Goal: Task Accomplishment & Management: Complete application form

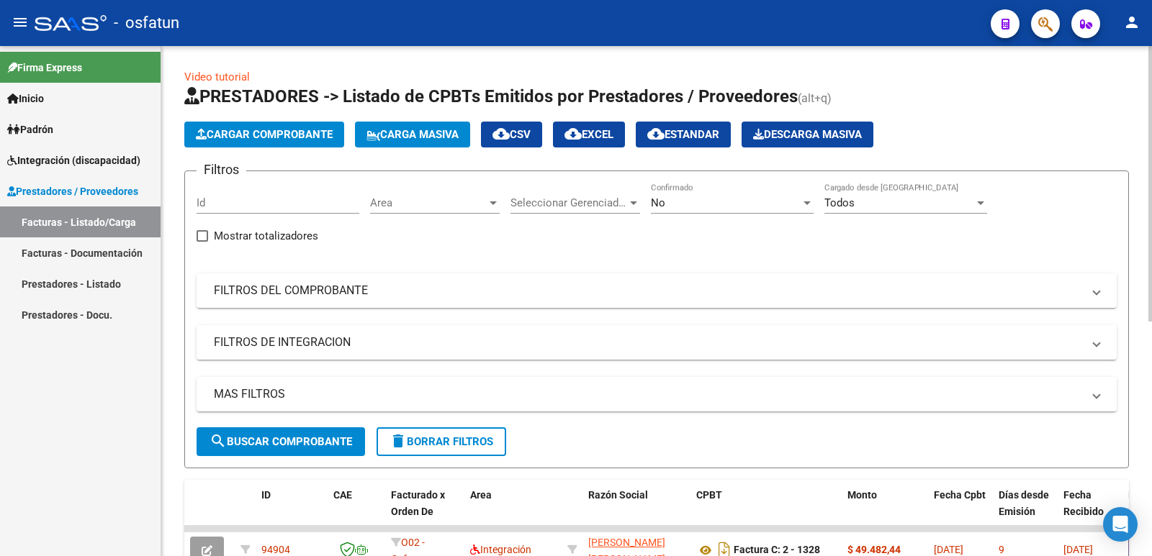
click at [281, 125] on button "Cargar Comprobante" at bounding box center [264, 135] width 160 height 26
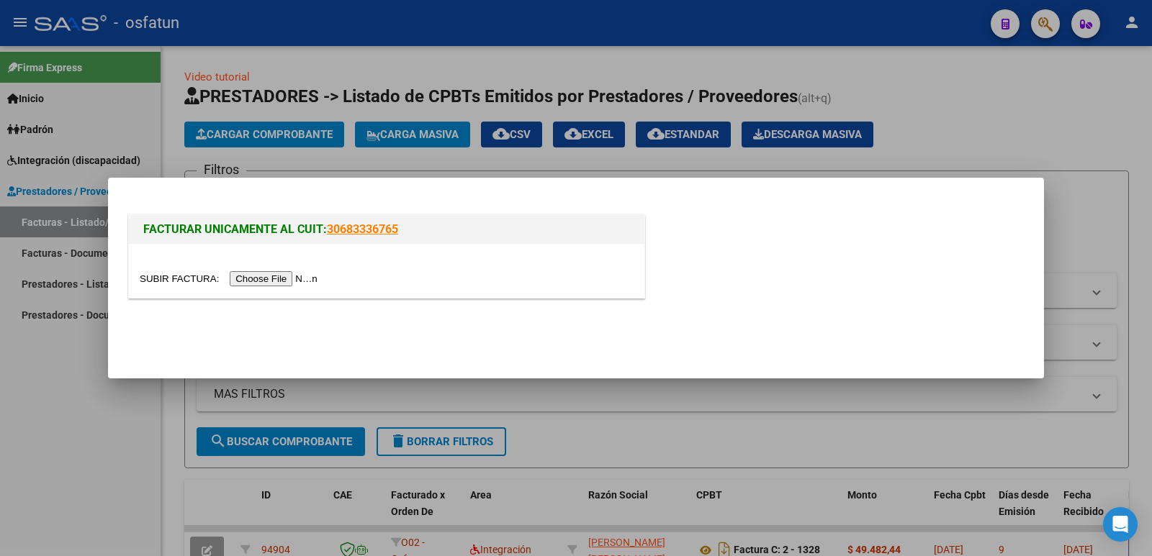
click at [286, 286] on input "file" at bounding box center [231, 278] width 182 height 15
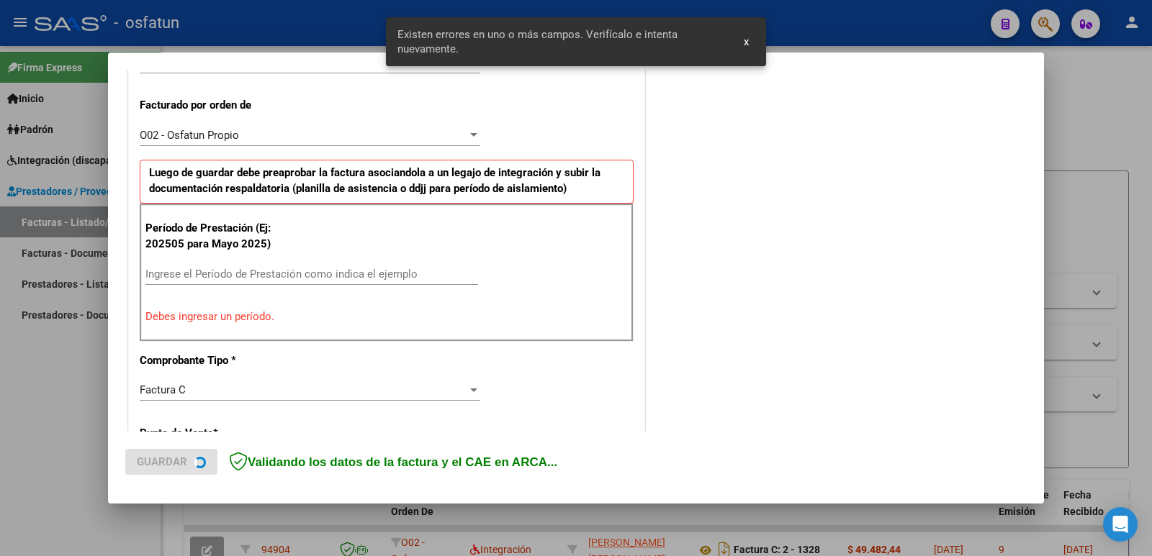
scroll to position [393, 0]
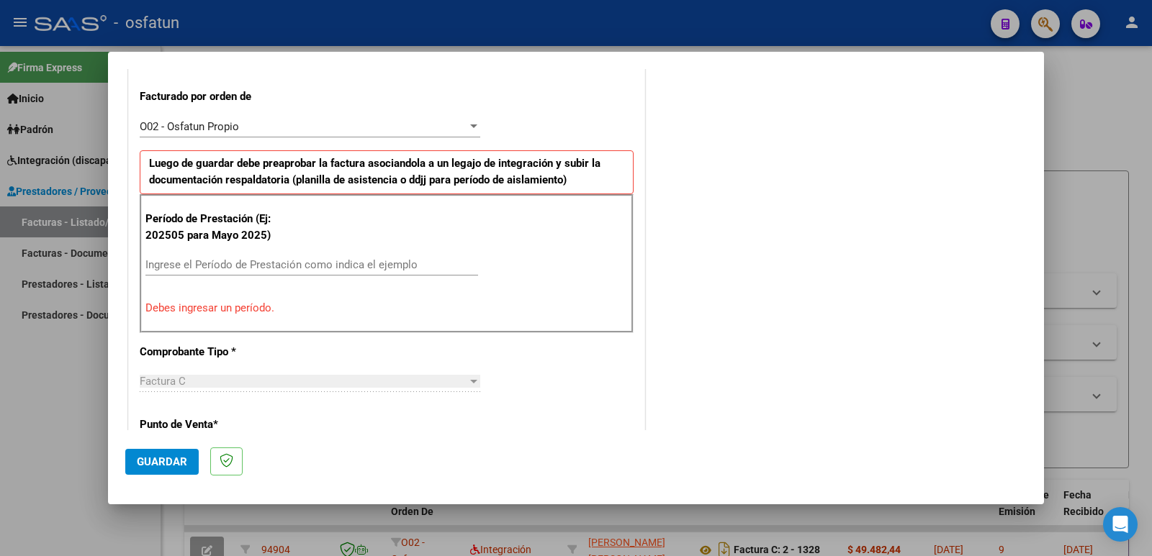
click at [298, 260] on input "Ingrese el Período de Prestación como indica el ejemplo" at bounding box center [311, 264] width 333 height 13
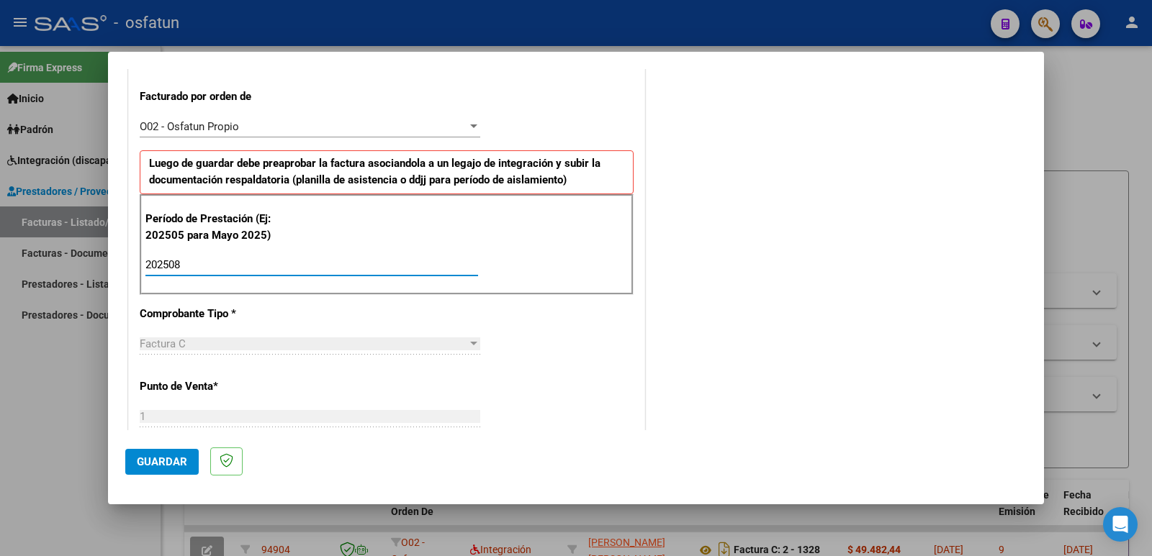
type input "202508"
click at [181, 461] on span "Guardar" at bounding box center [162, 462] width 50 height 13
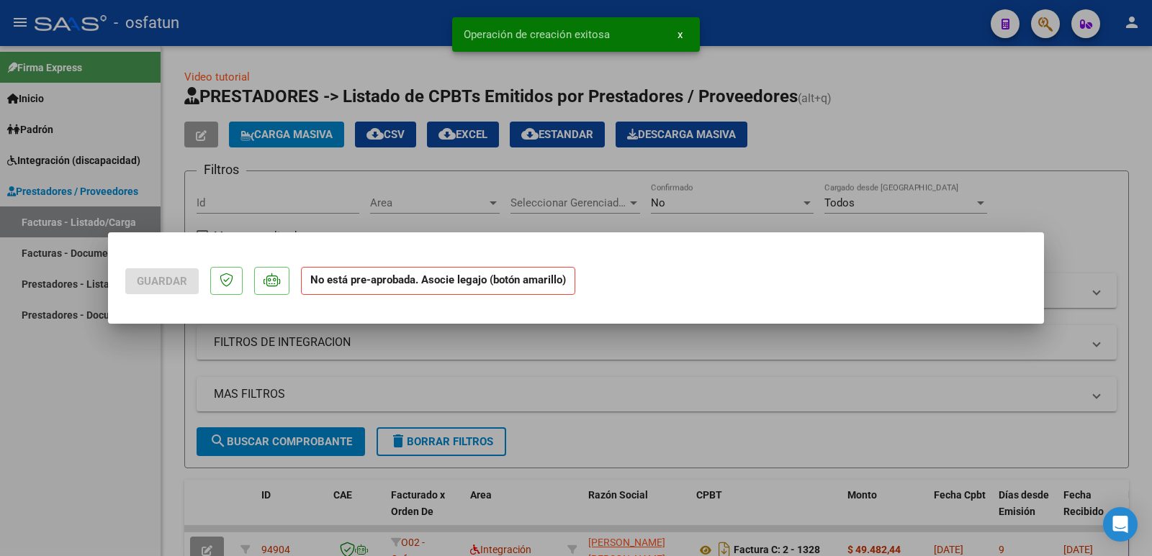
scroll to position [0, 0]
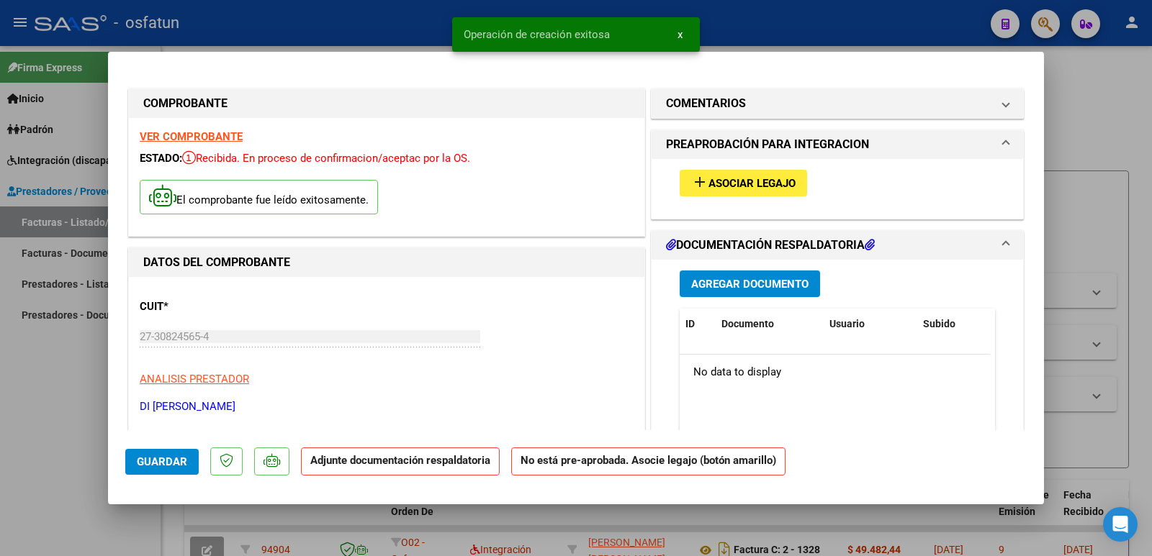
click at [751, 176] on span "add Asociar Legajo" at bounding box center [743, 182] width 104 height 13
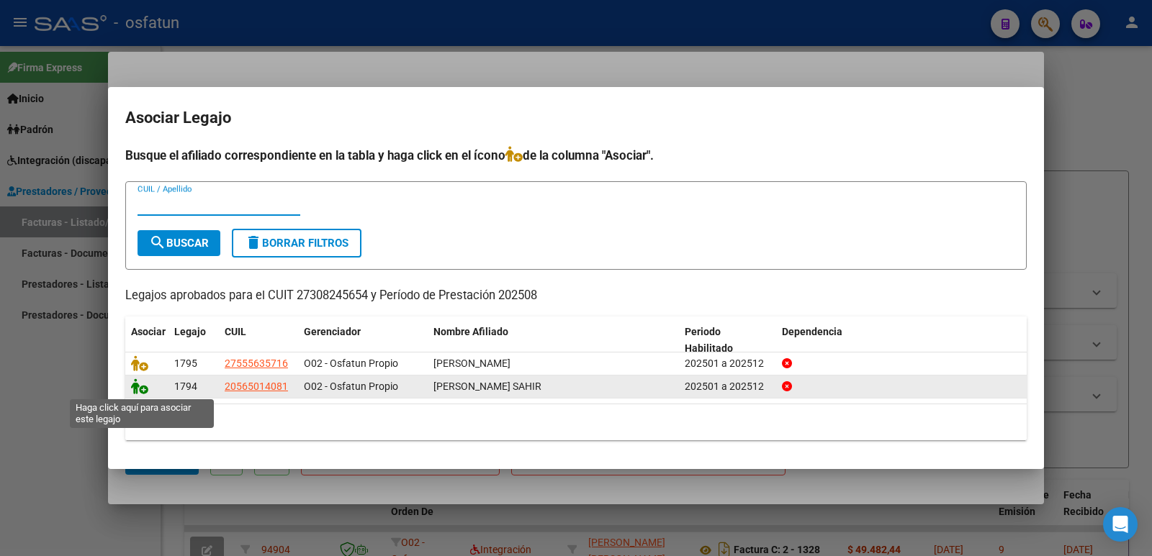
click at [137, 394] on icon at bounding box center [139, 387] width 17 height 16
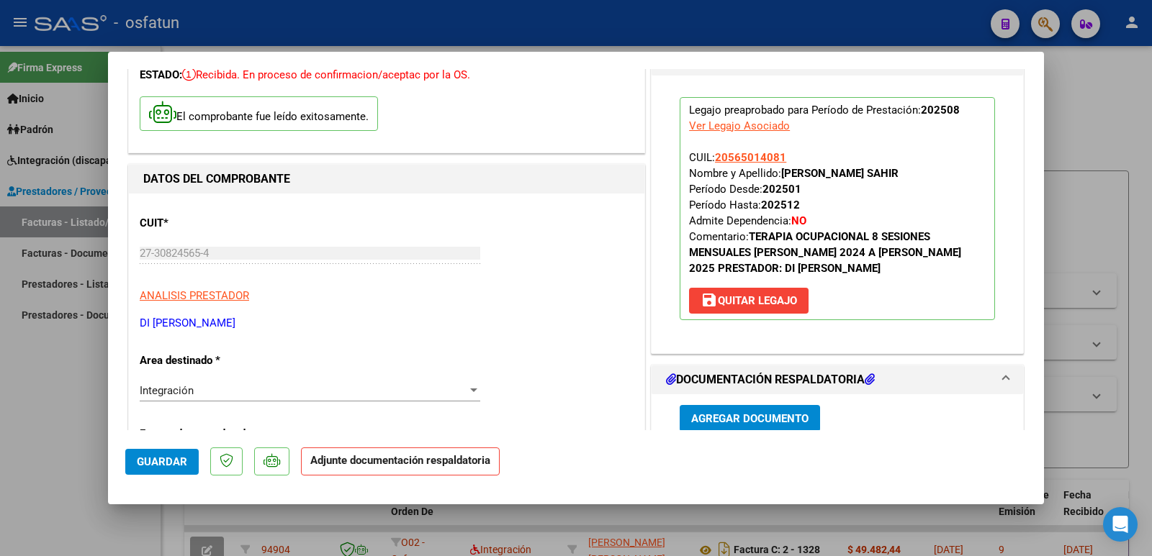
scroll to position [216, 0]
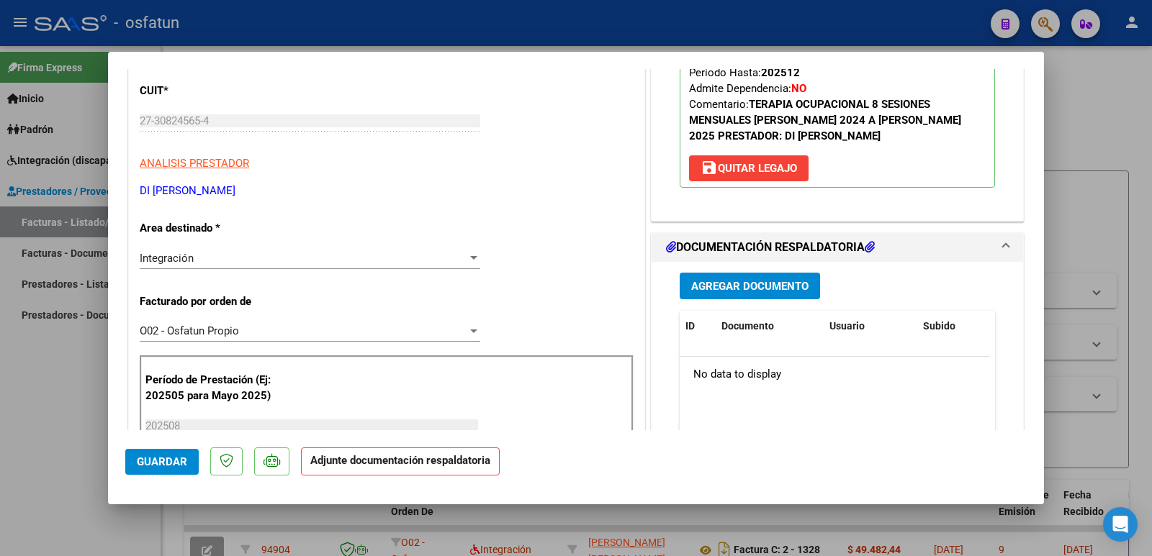
click at [760, 269] on div "Agregar Documento ID Documento Usuario Subido Acción No data to display 0 total…" at bounding box center [837, 405] width 337 height 287
click at [749, 281] on span "Agregar Documento" at bounding box center [749, 286] width 117 height 13
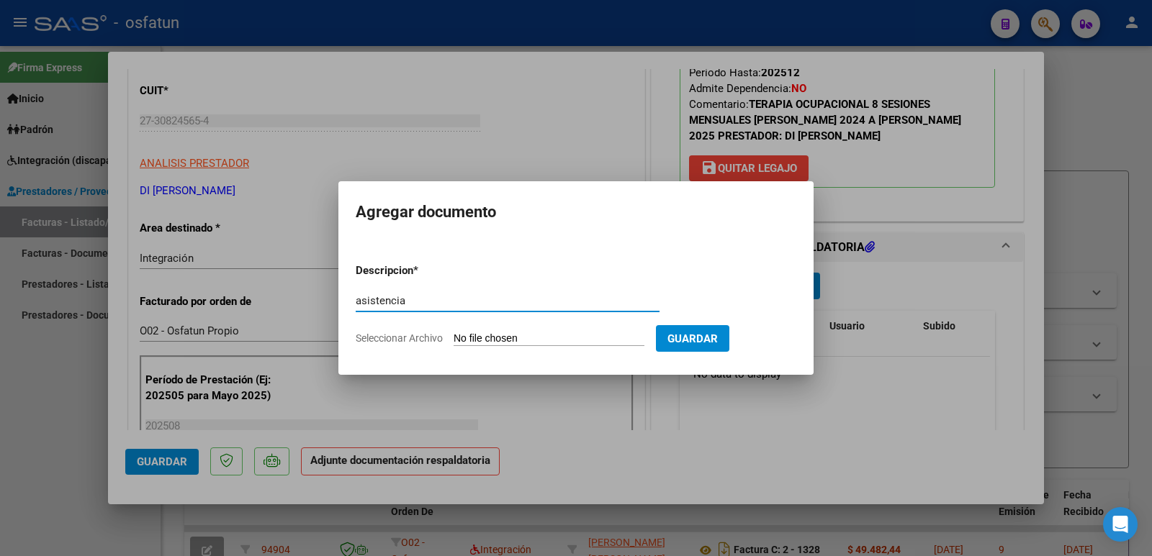
type input "asistencia"
click at [490, 335] on input "Seleccionar Archivo" at bounding box center [548, 340] width 191 height 14
type input "C:\fakepath\Asist Agosto 2025 [PERSON_NAME].pdf"
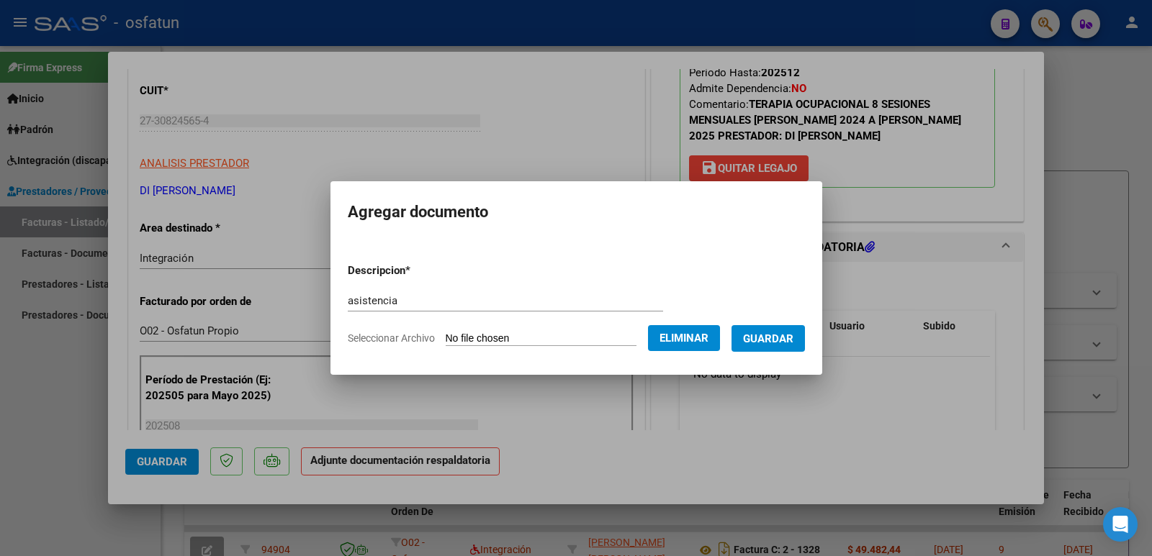
click at [782, 345] on span "Guardar" at bounding box center [768, 339] width 50 height 13
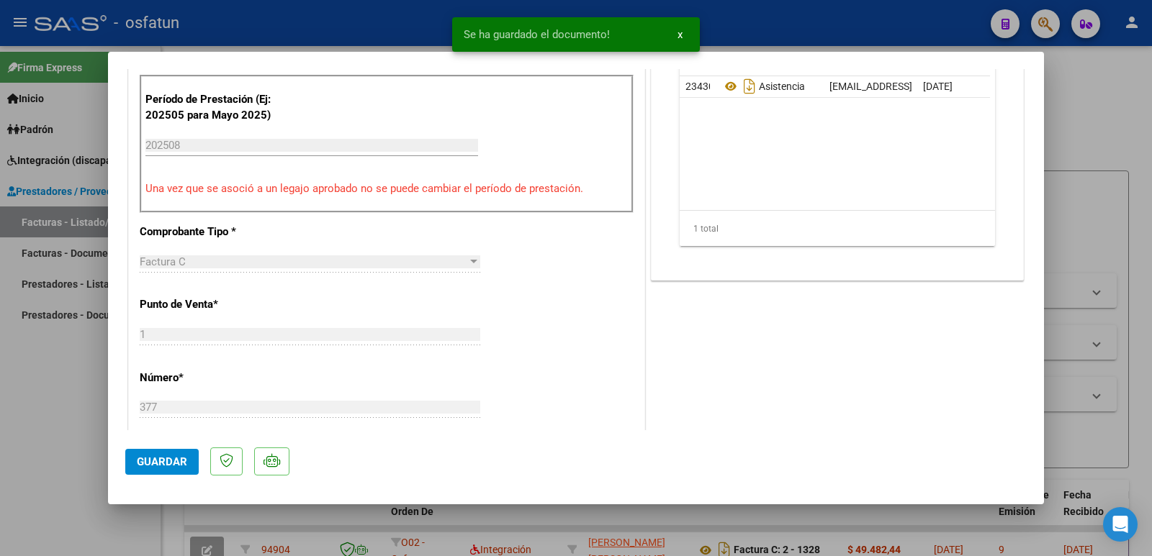
scroll to position [576, 0]
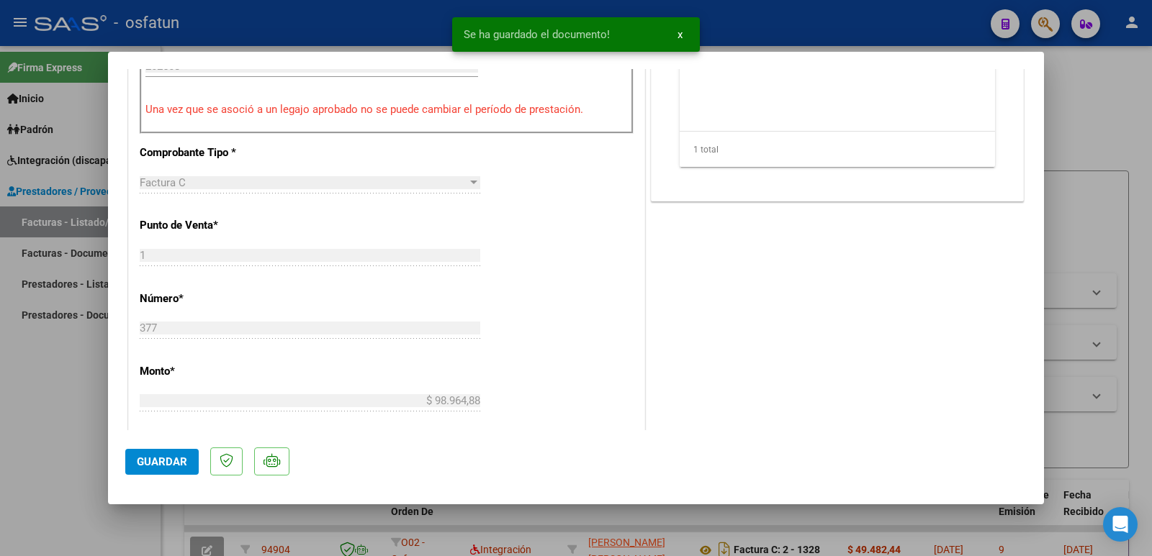
click at [160, 464] on span "Guardar" at bounding box center [162, 462] width 50 height 13
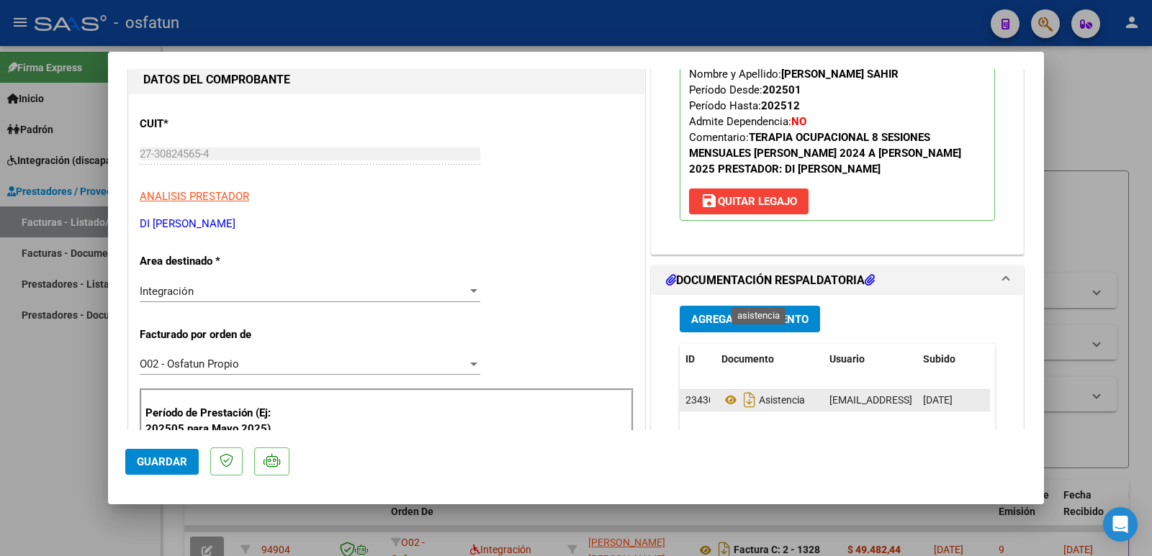
scroll to position [288, 0]
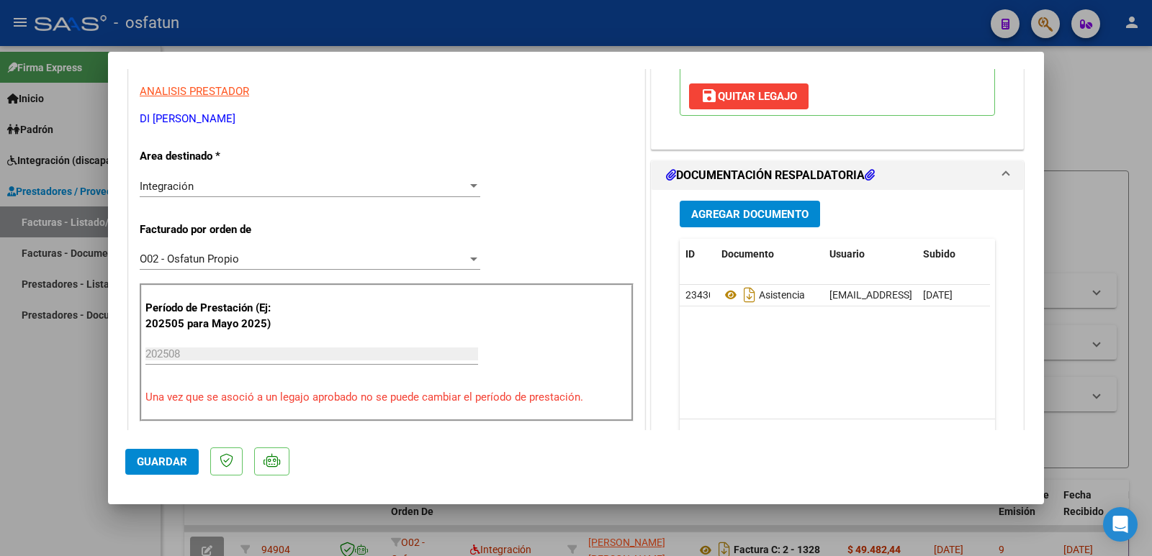
click at [149, 461] on span "Guardar" at bounding box center [162, 462] width 50 height 13
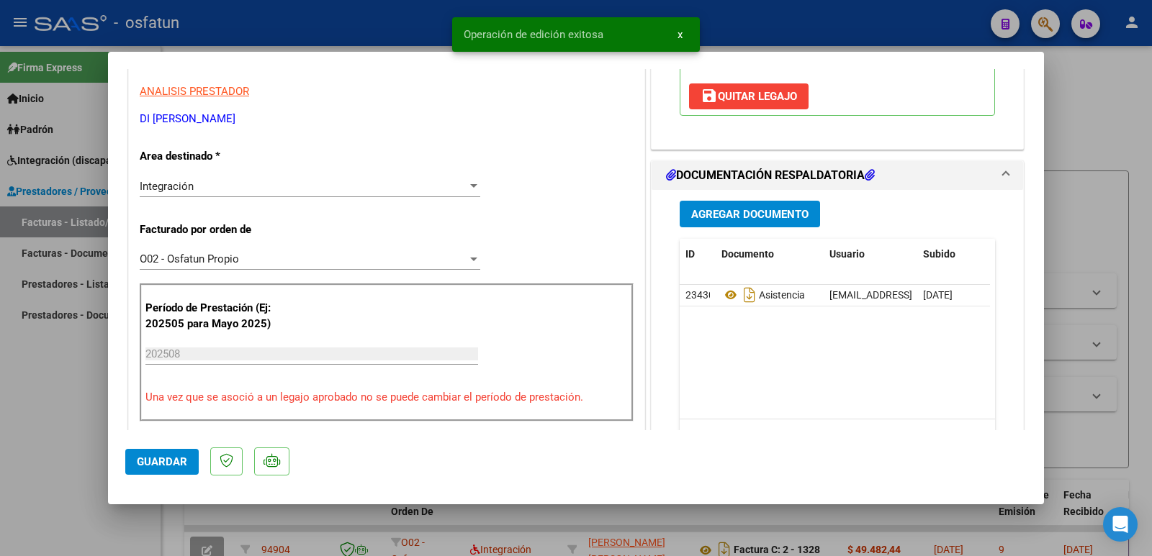
click at [149, 461] on span "Guardar" at bounding box center [162, 462] width 50 height 13
click at [60, 418] on div at bounding box center [576, 278] width 1152 height 556
type input "$ 0,00"
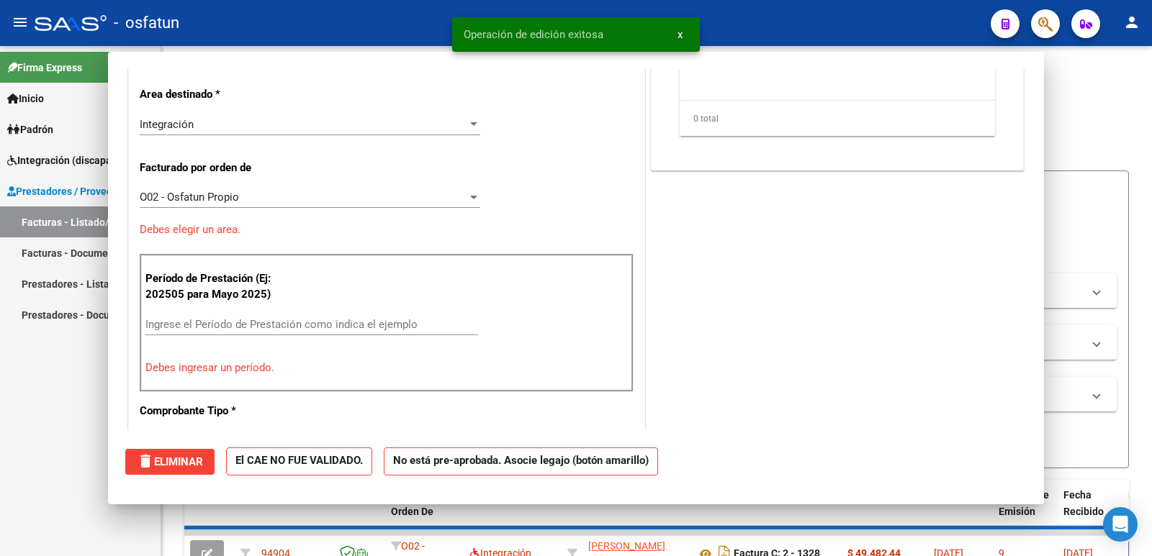
scroll to position [244, 0]
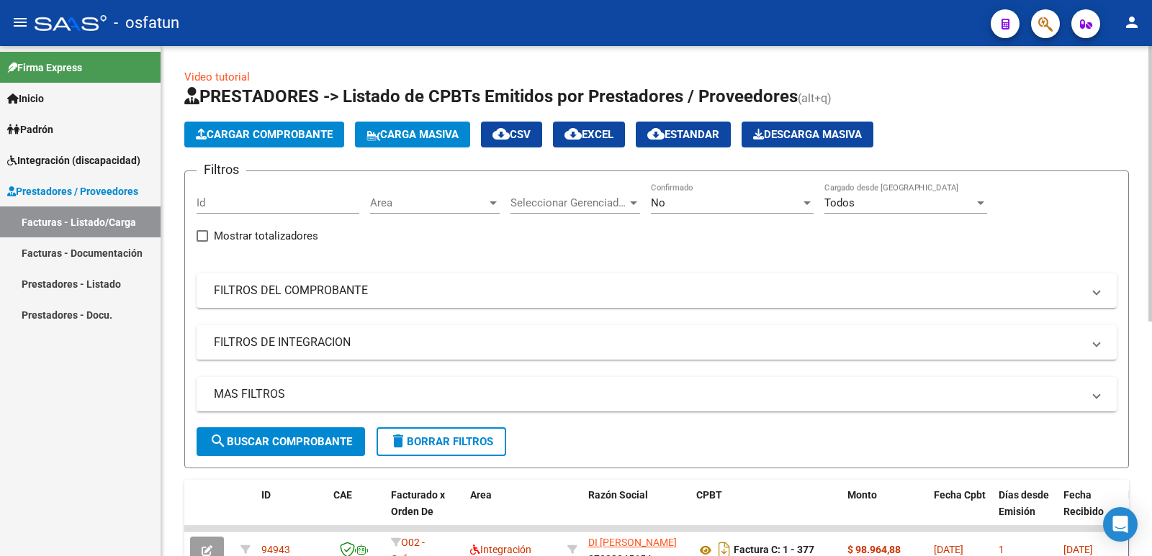
click at [274, 138] on span "Cargar Comprobante" at bounding box center [264, 134] width 137 height 13
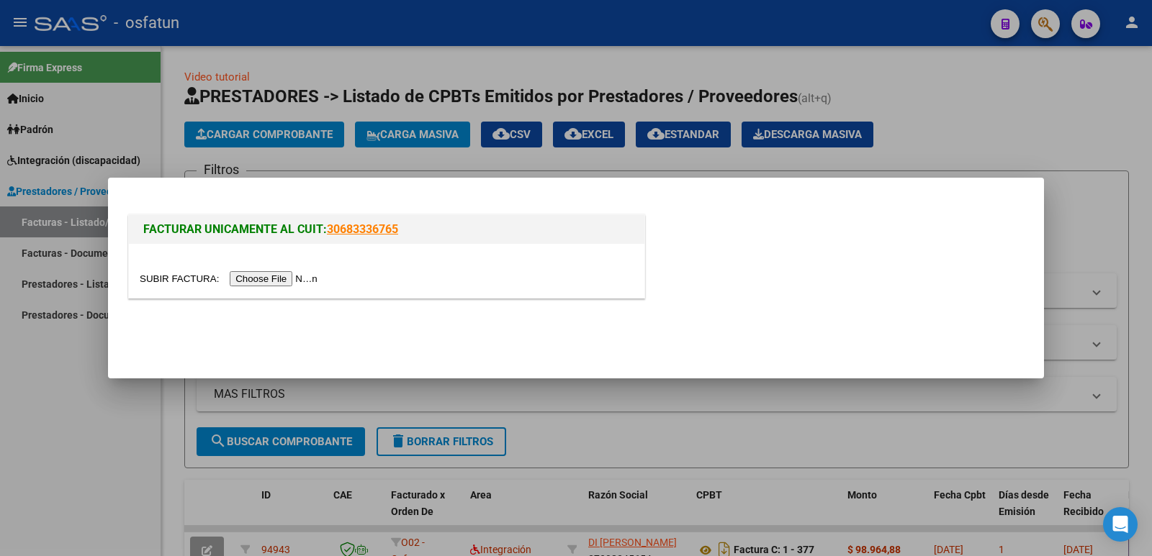
click at [304, 279] on input "file" at bounding box center [231, 278] width 182 height 15
click at [311, 279] on input "file" at bounding box center [231, 278] width 182 height 15
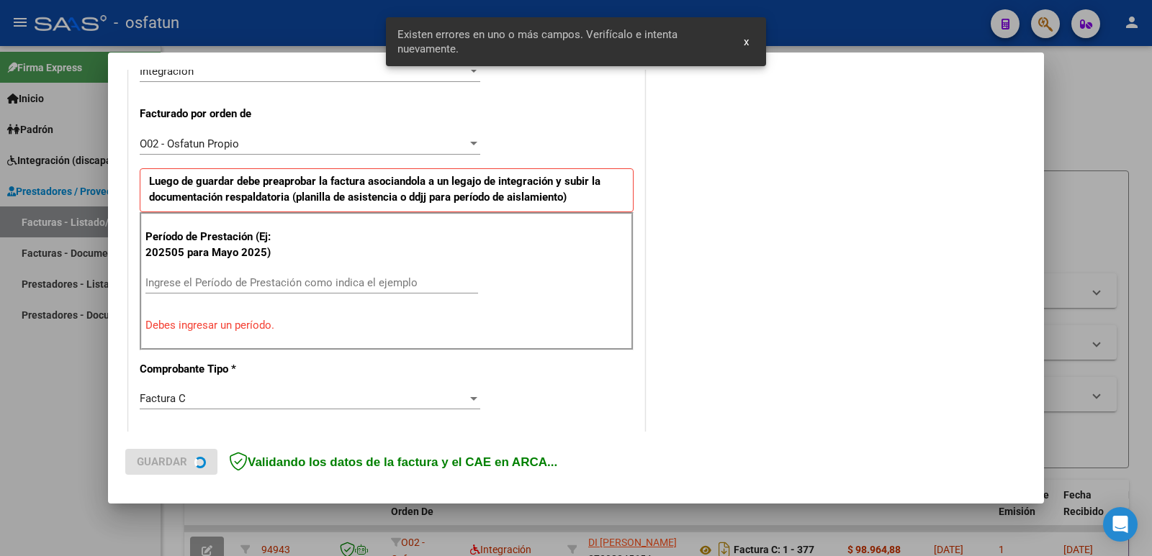
scroll to position [393, 0]
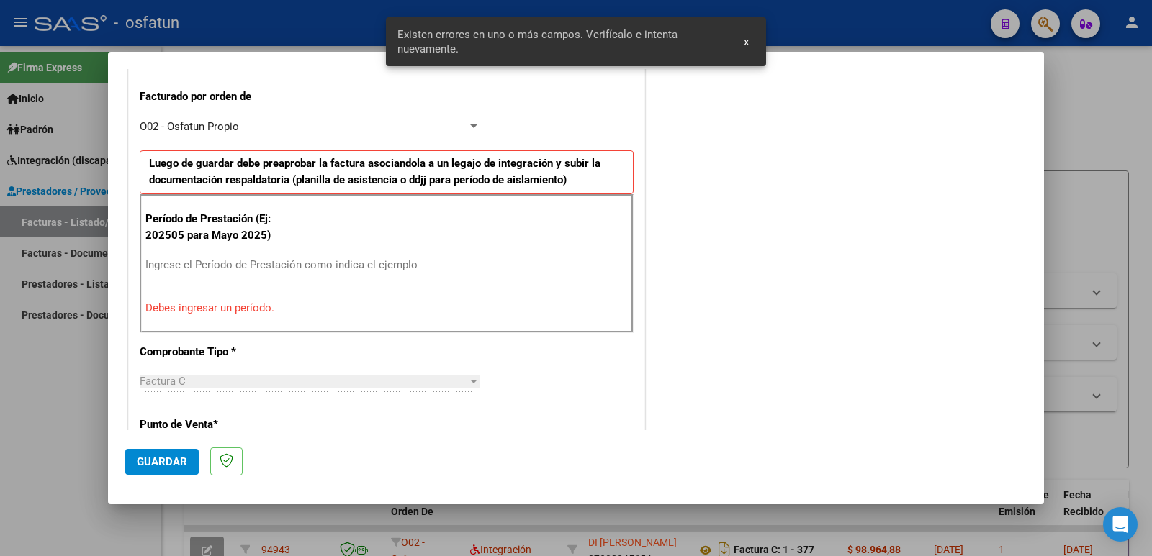
click at [276, 268] on input "Ingrese el Período de Prestación como indica el ejemplo" at bounding box center [311, 264] width 333 height 13
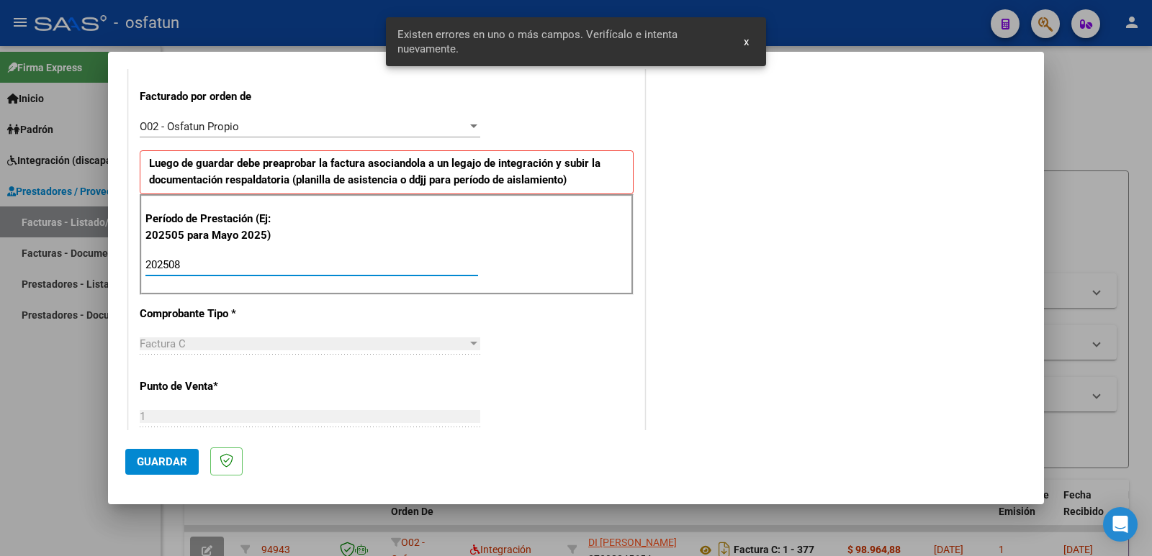
type input "202508"
click at [166, 462] on span "Guardar" at bounding box center [162, 462] width 50 height 13
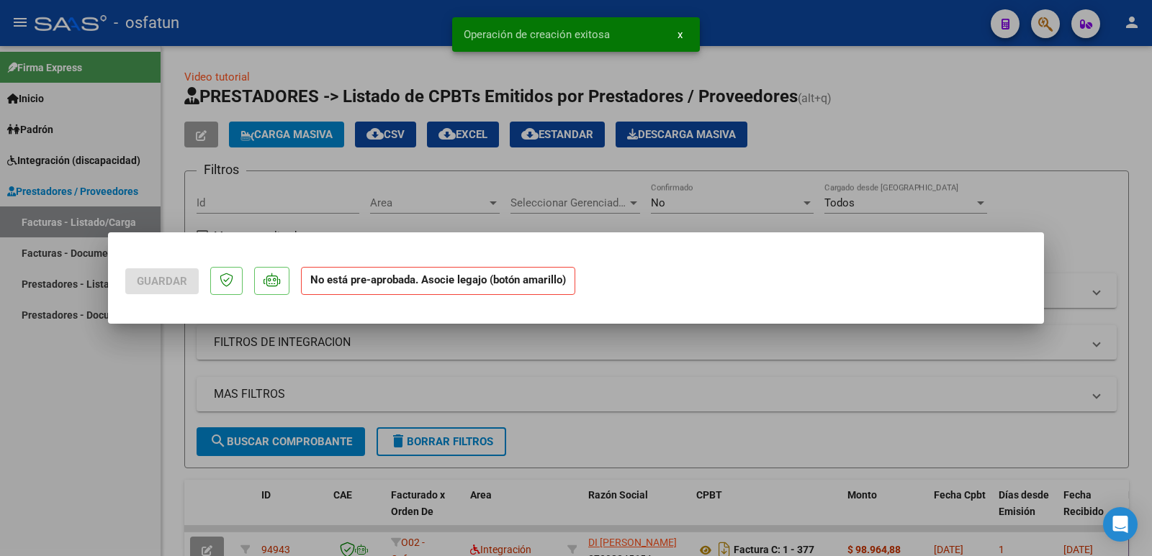
scroll to position [0, 0]
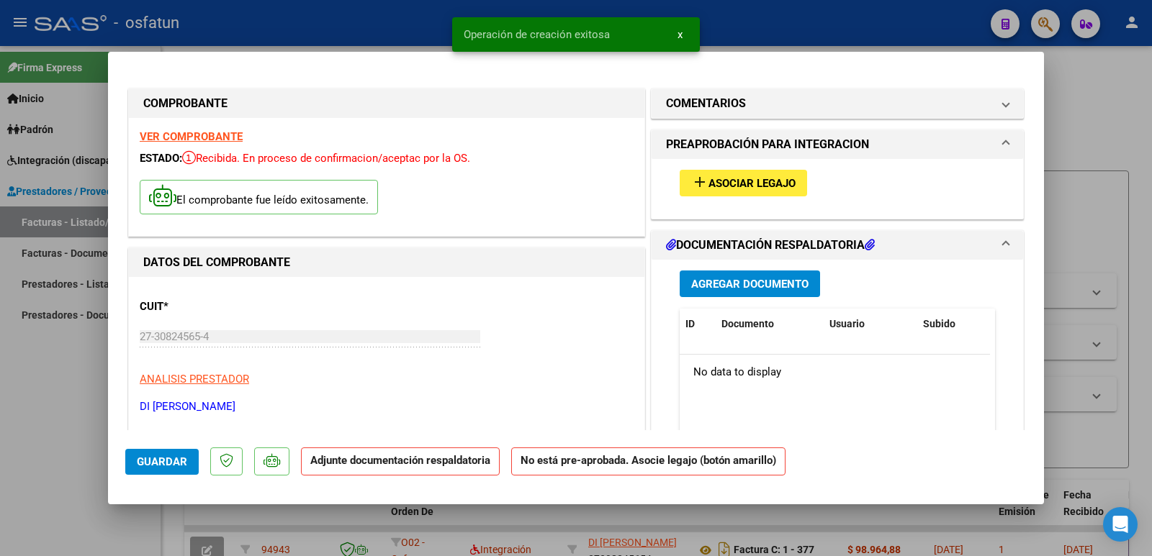
click at [781, 177] on span "Asociar Legajo" at bounding box center [751, 183] width 87 height 13
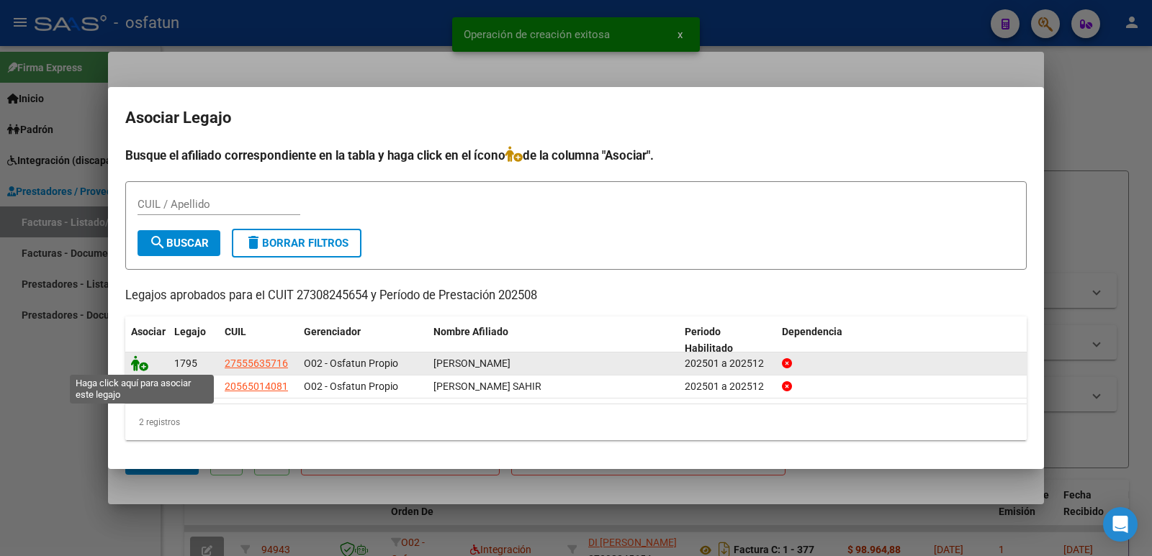
click at [137, 368] on icon at bounding box center [139, 364] width 17 height 16
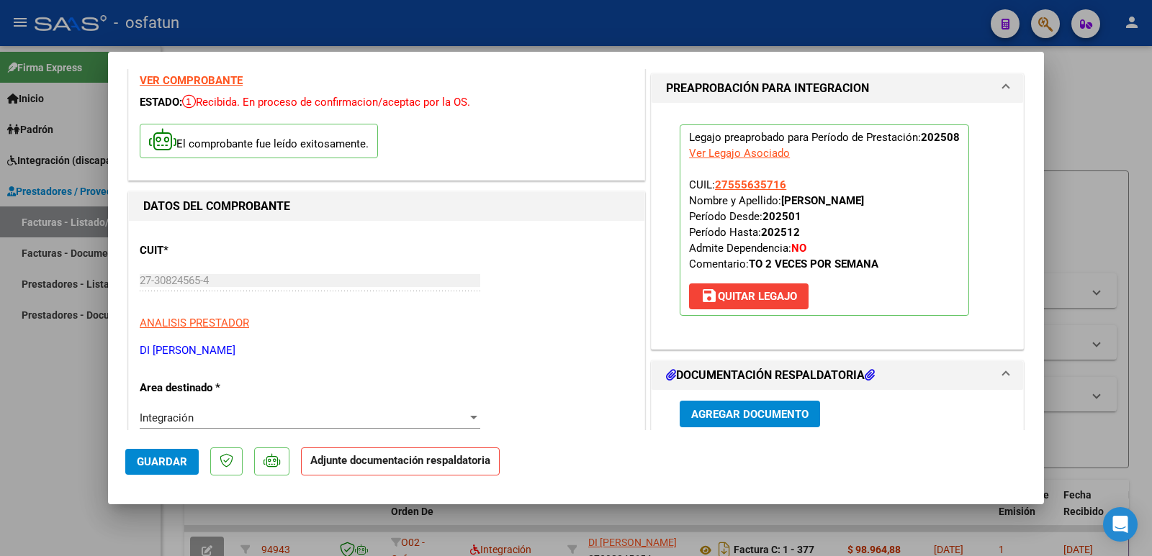
scroll to position [144, 0]
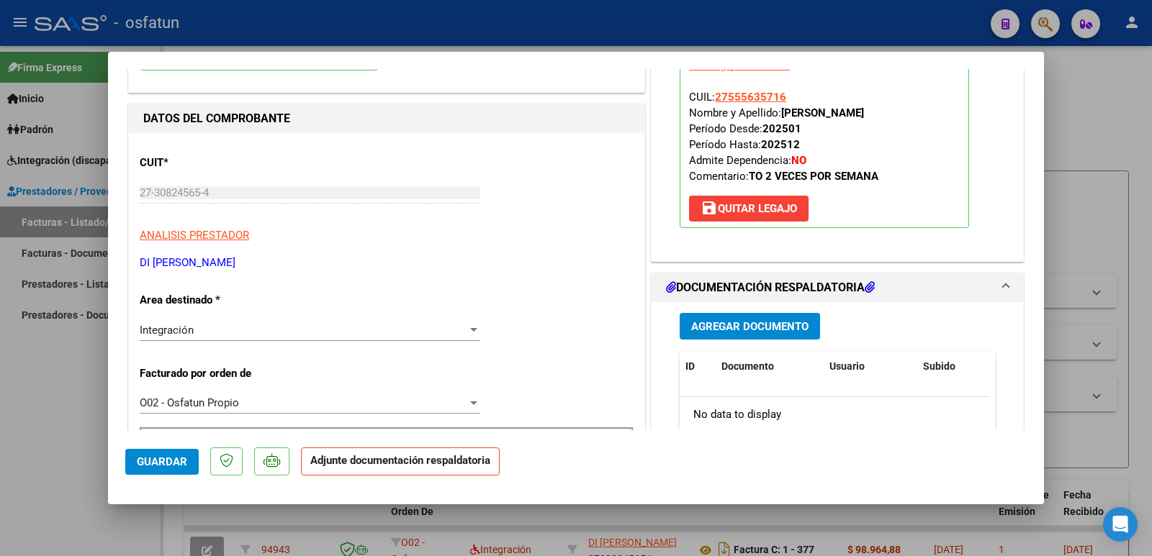
click at [776, 320] on span "Agregar Documento" at bounding box center [749, 326] width 117 height 13
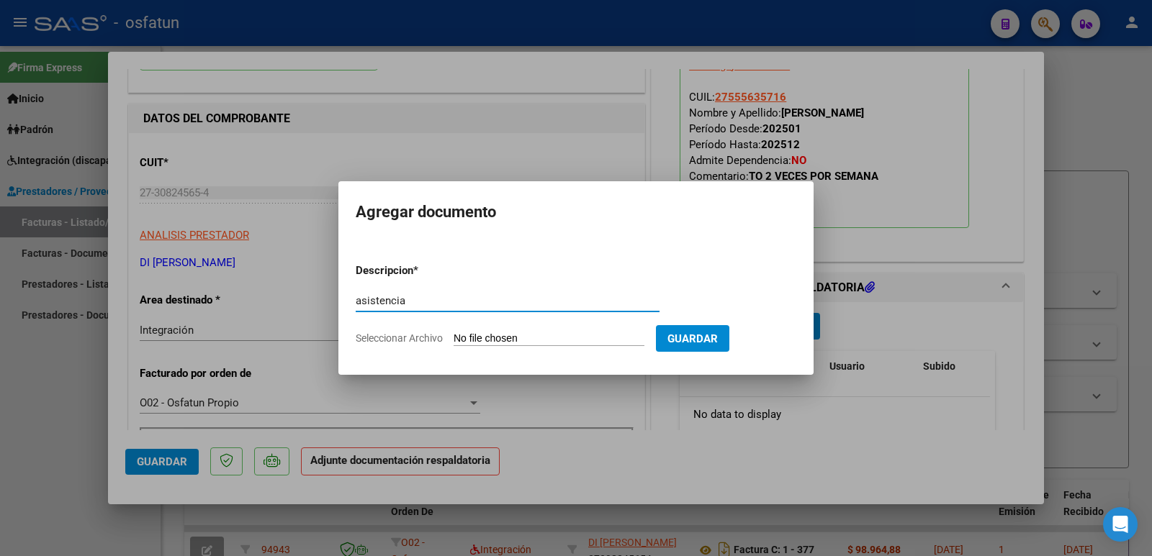
type input "asistencia"
click at [606, 348] on form "Descripcion * asistencia Escriba aquí una descripcion Seleccionar Archivo Guard…" at bounding box center [576, 304] width 441 height 105
click at [539, 340] on input "Seleccionar Archivo" at bounding box center [548, 340] width 191 height 14
type input "C:\fakepath\asistencia Agosto 2025 [PERSON_NAME].pdf"
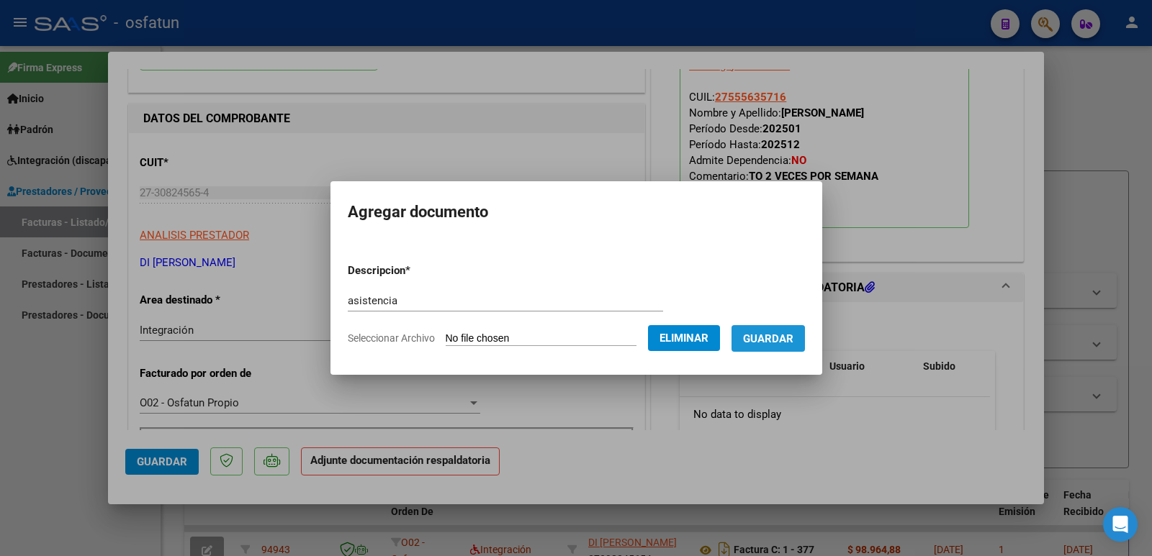
click at [769, 340] on span "Guardar" at bounding box center [768, 339] width 50 height 13
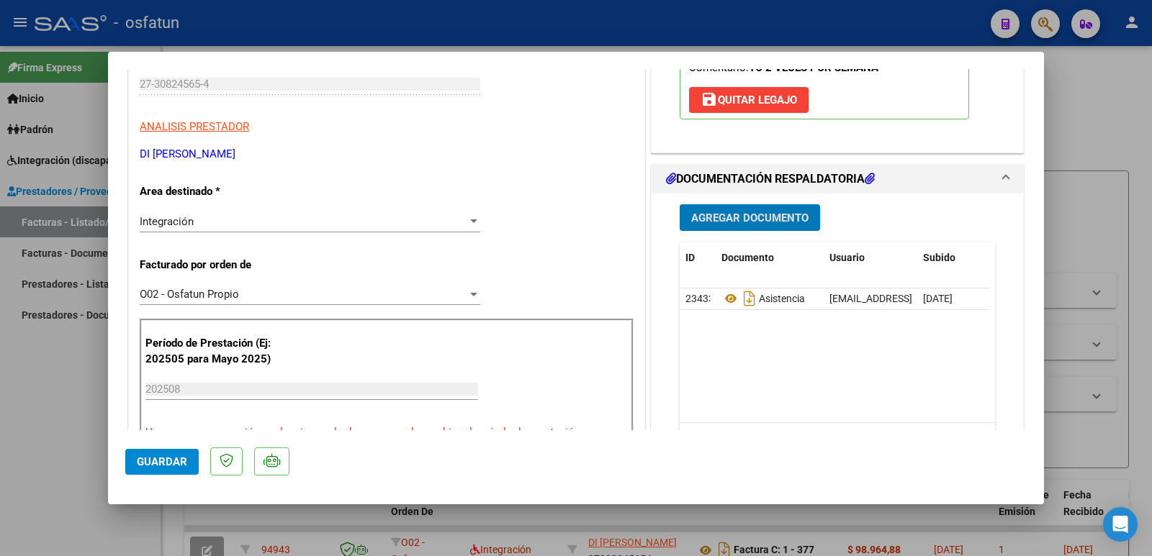
scroll to position [288, 0]
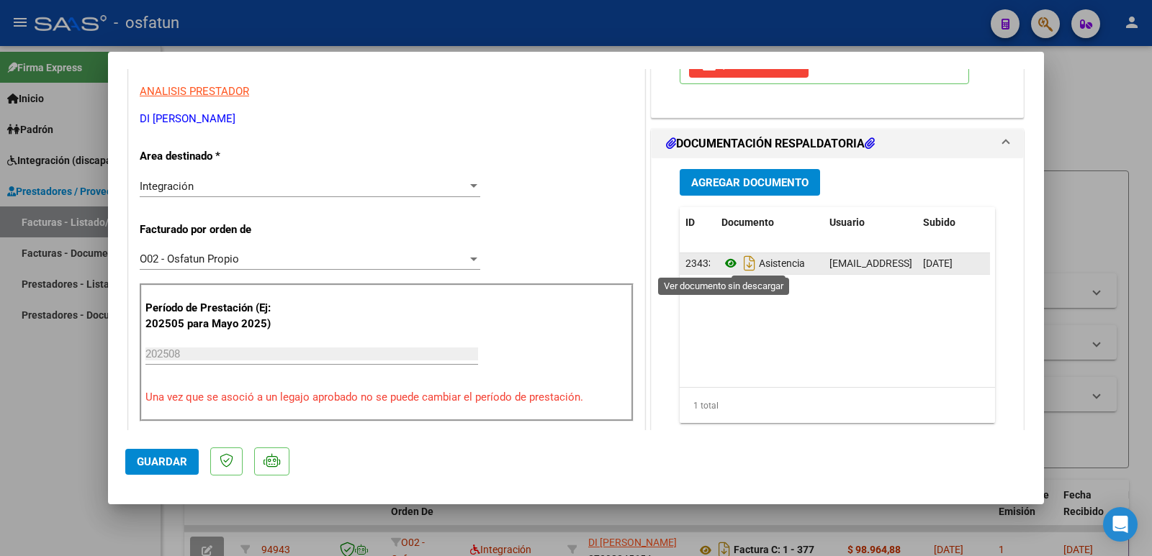
click at [725, 261] on icon at bounding box center [730, 263] width 19 height 17
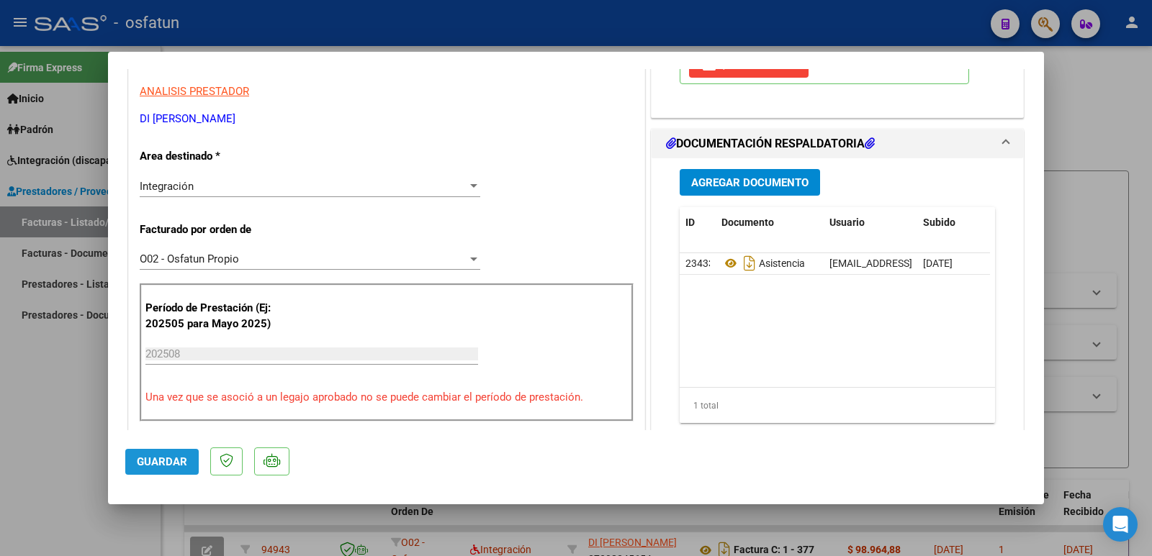
click at [174, 462] on span "Guardar" at bounding box center [162, 462] width 50 height 13
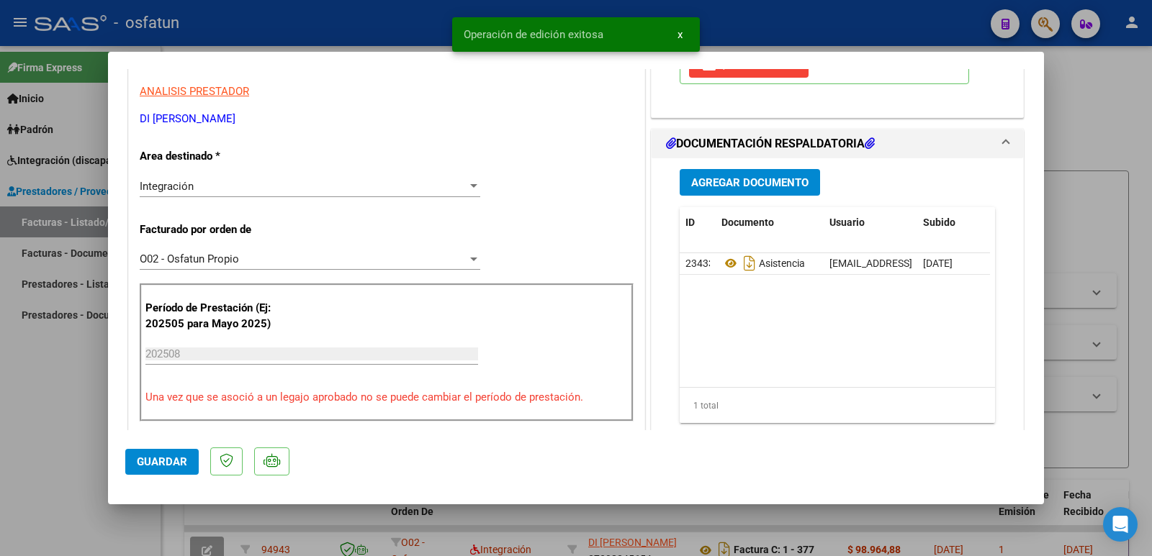
click at [140, 457] on span "Guardar" at bounding box center [162, 462] width 50 height 13
click at [160, 458] on span "Guardar" at bounding box center [162, 462] width 50 height 13
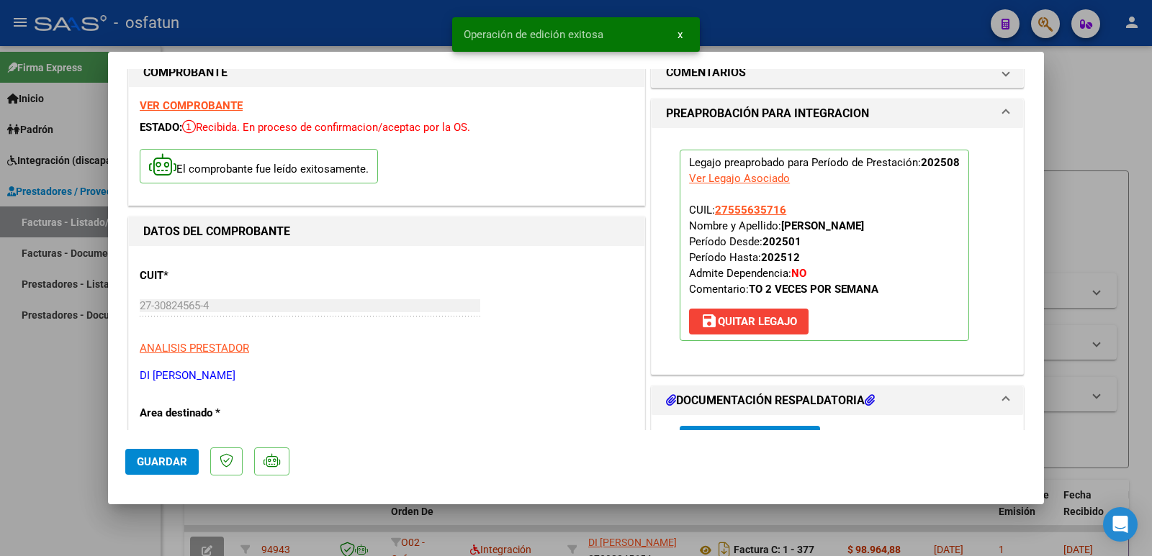
scroll to position [0, 0]
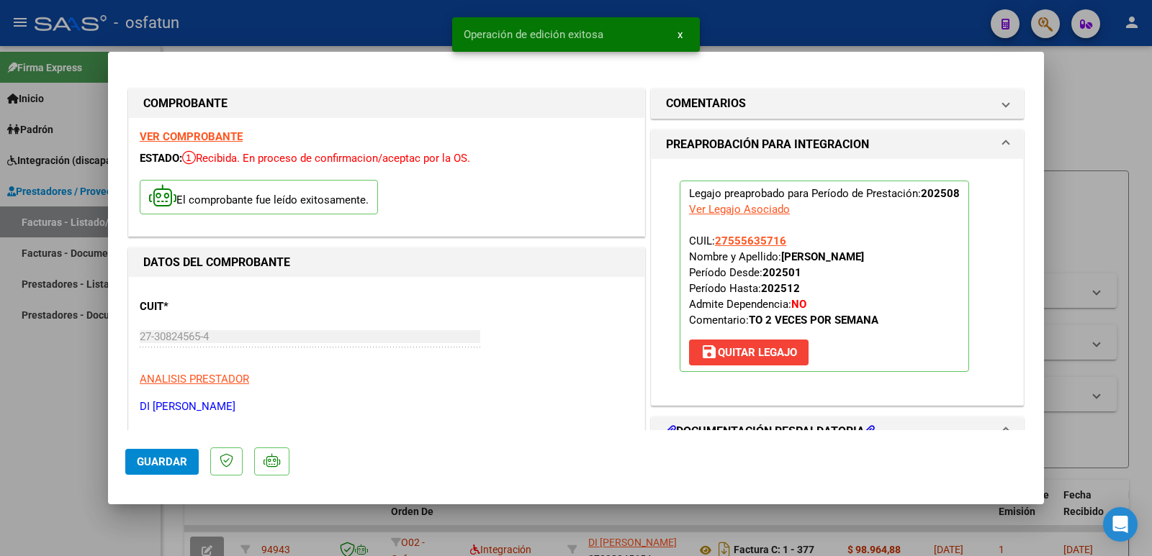
click at [181, 469] on button "Guardar" at bounding box center [161, 462] width 73 height 26
click at [78, 417] on div at bounding box center [576, 278] width 1152 height 556
type input "$ 0,00"
